Goal: Task Accomplishment & Management: Use online tool/utility

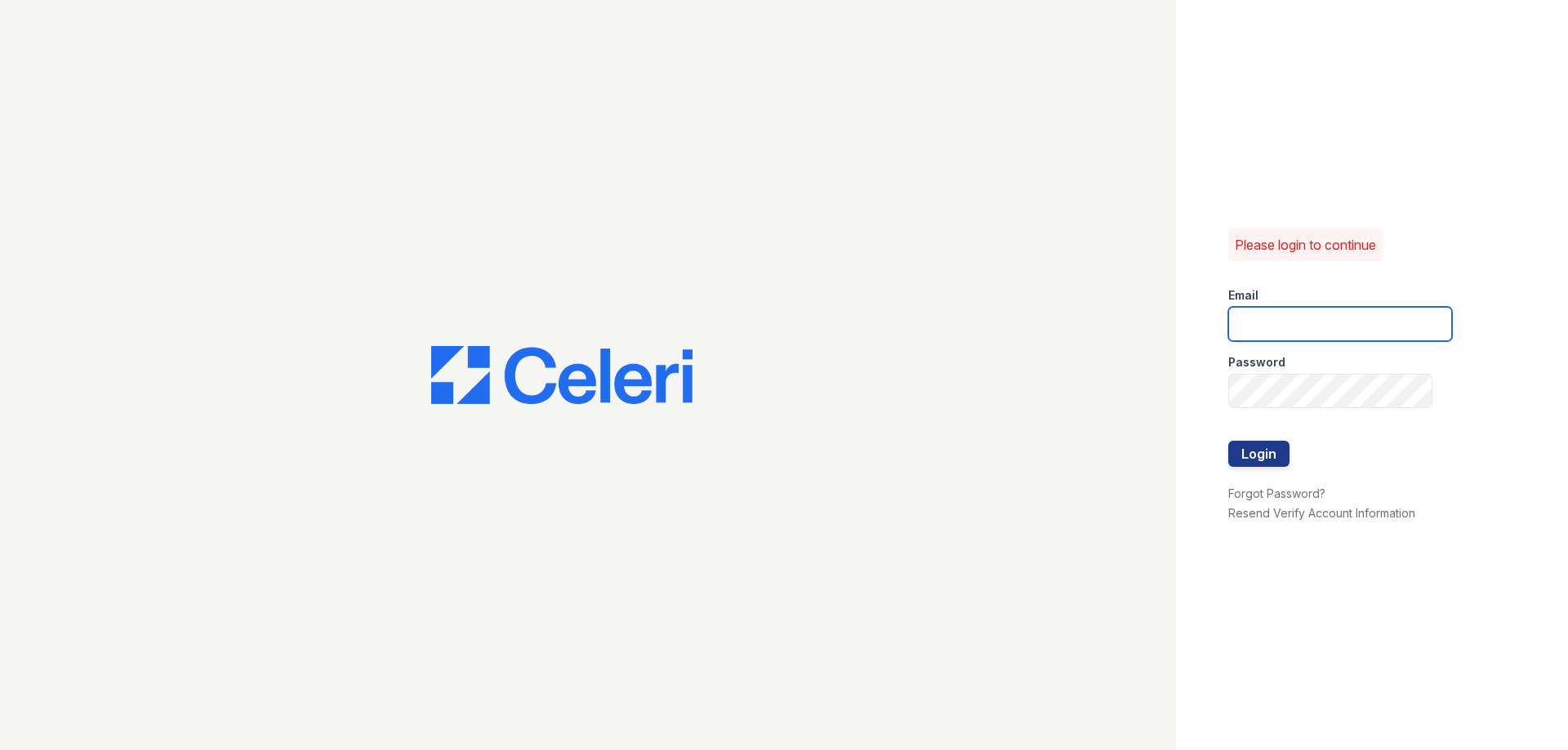
click at [1333, 311] on input "email" at bounding box center [1340, 324] width 224 height 34
type input "thesocialchico@trinity-pm.com"
click at [1259, 459] on button "Login" at bounding box center [1258, 454] width 61 height 26
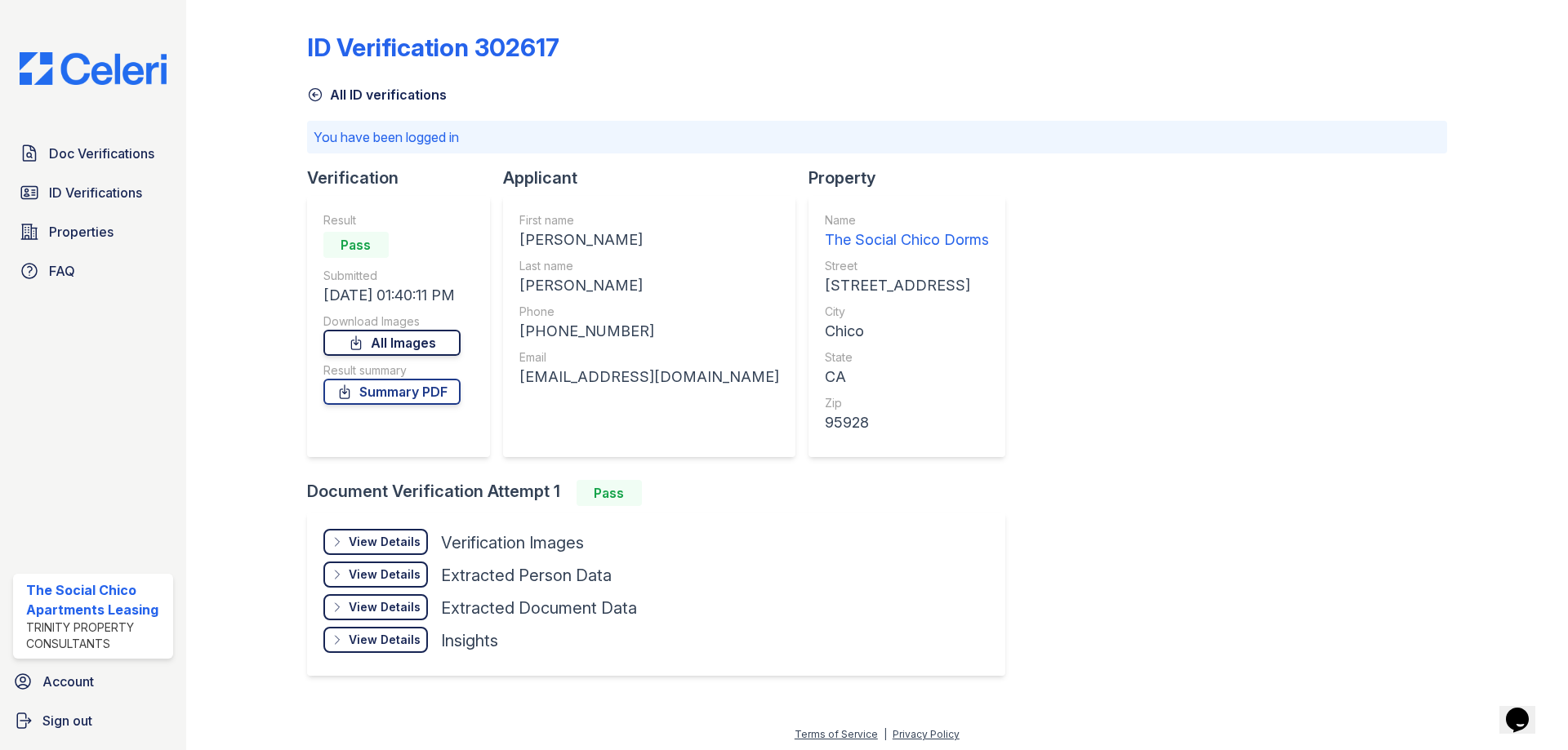
click at [384, 349] on link "All Images" at bounding box center [392, 342] width 138 height 26
click at [395, 394] on link "Summary PDF" at bounding box center [392, 392] width 138 height 26
